Goal: Complete application form

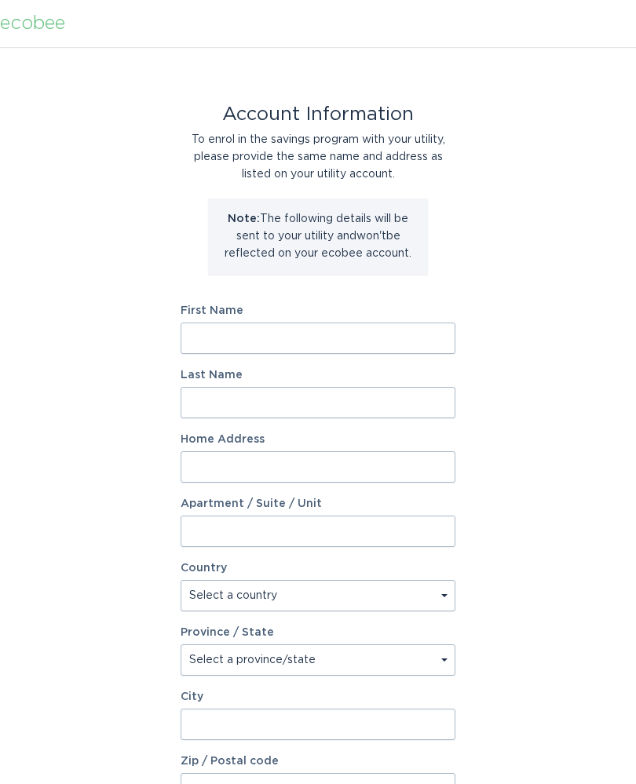
click at [214, 338] on input "First Name" at bounding box center [318, 338] width 275 height 31
type input "[PERSON_NAME]"
click at [227, 397] on input "Last Name" at bounding box center [318, 402] width 275 height 31
type input "[PERSON_NAME]"
click at [407, 466] on input "Home Address" at bounding box center [318, 466] width 275 height 31
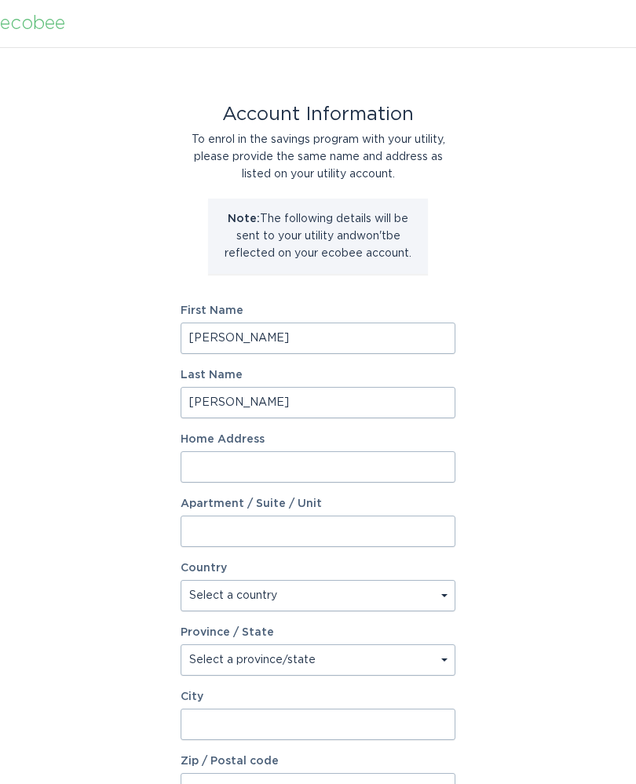
type input "[STREET_ADDRESS][PERSON_NAME]"
select select "US"
type input "[PERSON_NAME]"
type input "27355"
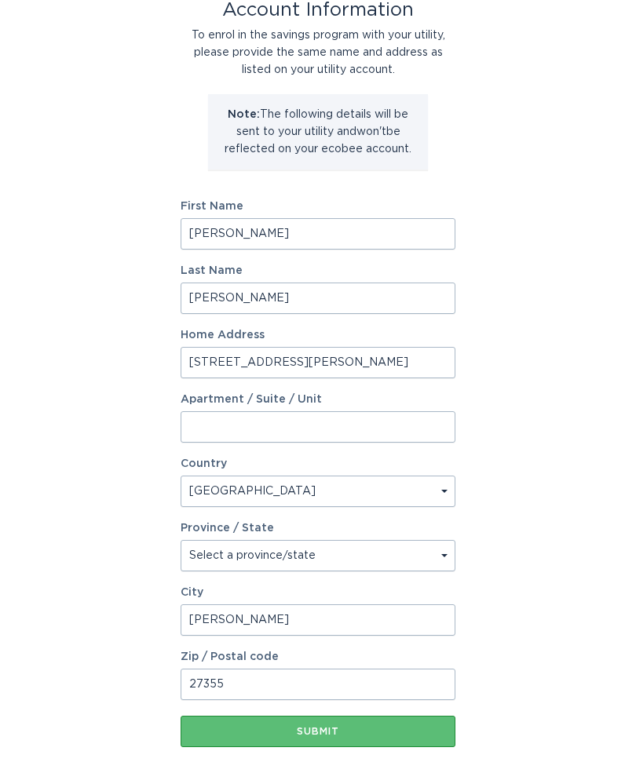
click at [214, 551] on select "Select a province/state [US_STATE] [US_STATE] [US_STATE] [US_STATE] [US_STATE] …" at bounding box center [318, 556] width 275 height 31
select select "NC"
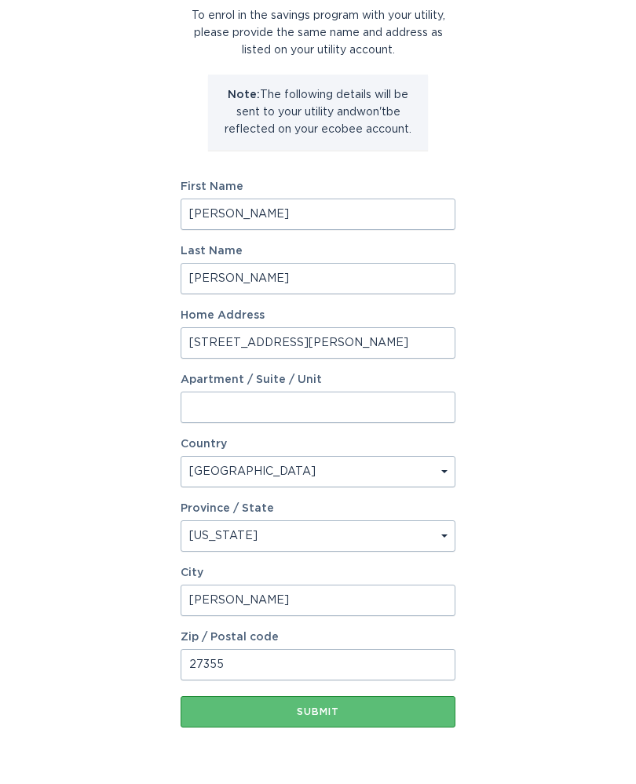
scroll to position [143, 0]
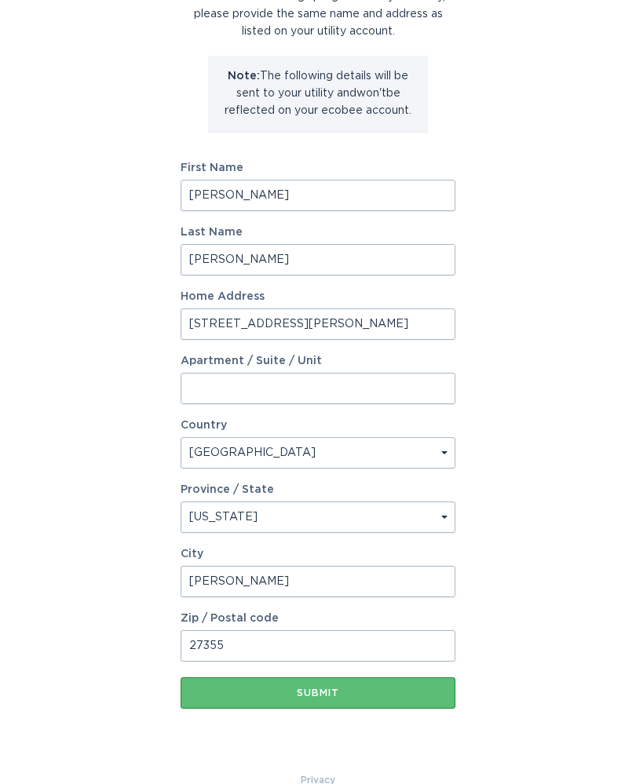
click at [295, 687] on button "Submit" at bounding box center [318, 692] width 275 height 31
